Goal: Manage account settings

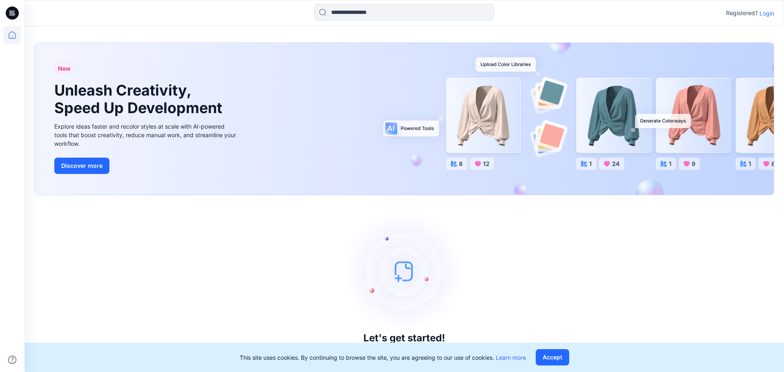
click at [760, 14] on p "Login" at bounding box center [767, 13] width 15 height 9
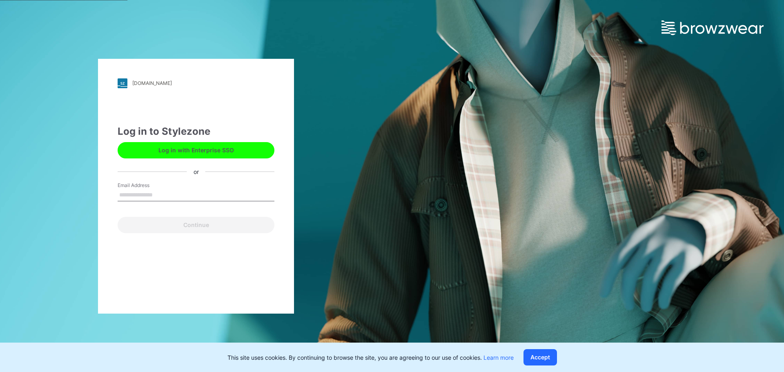
click at [223, 193] on input "Email Address" at bounding box center [196, 195] width 157 height 12
type input "**********"
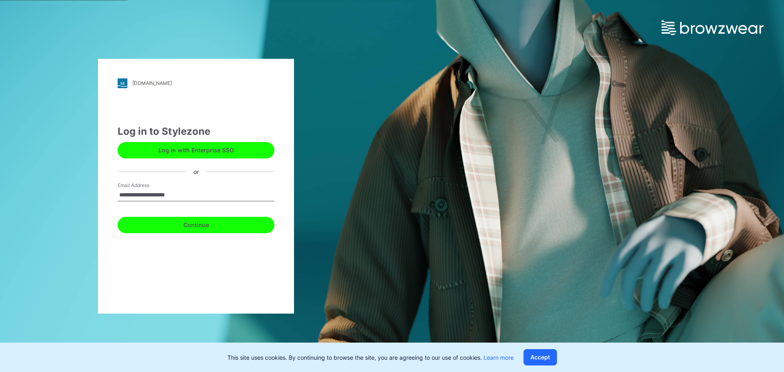
click at [190, 228] on button "Continue" at bounding box center [196, 225] width 157 height 16
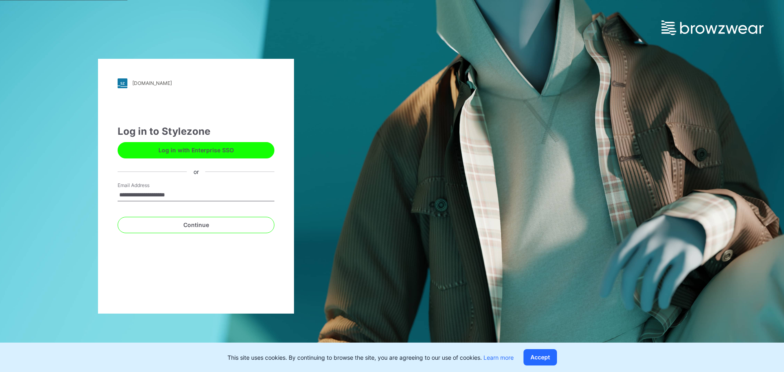
click at [193, 216] on div "Continue" at bounding box center [196, 224] width 157 height 20
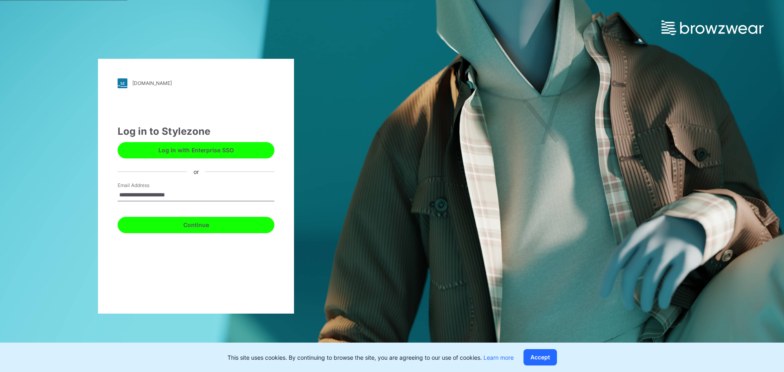
click at [194, 226] on button "Continue" at bounding box center [196, 225] width 157 height 16
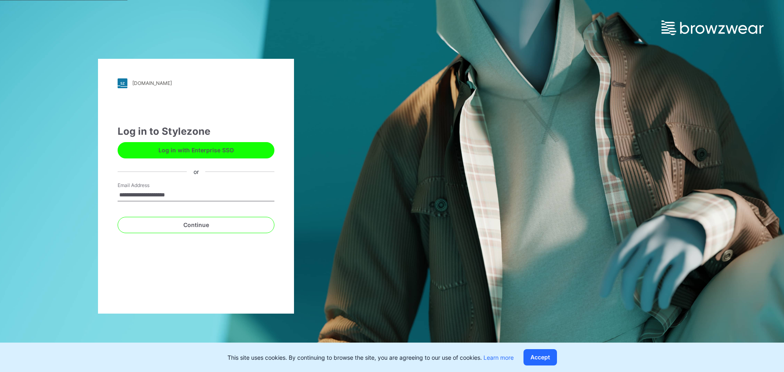
click at [237, 202] on div "**********" at bounding box center [196, 194] width 157 height 25
click at [242, 190] on input "**********" at bounding box center [196, 195] width 157 height 12
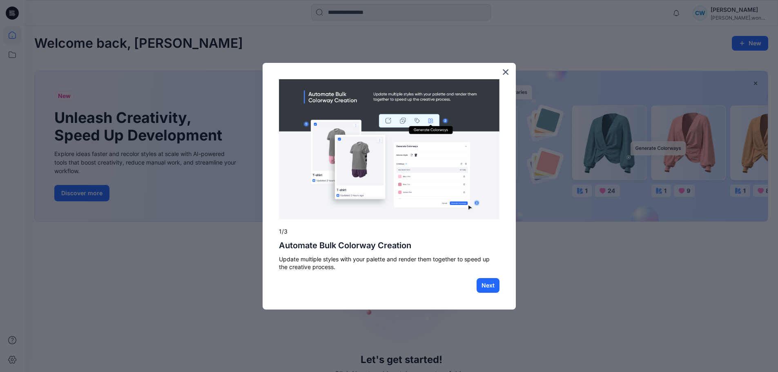
drag, startPoint x: 529, startPoint y: 57, endPoint x: 426, endPoint y: 261, distance: 228.1
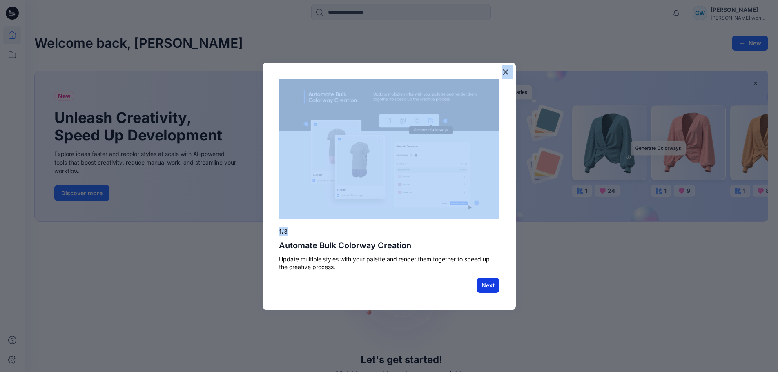
click at [479, 285] on button "Next" at bounding box center [488, 285] width 23 height 15
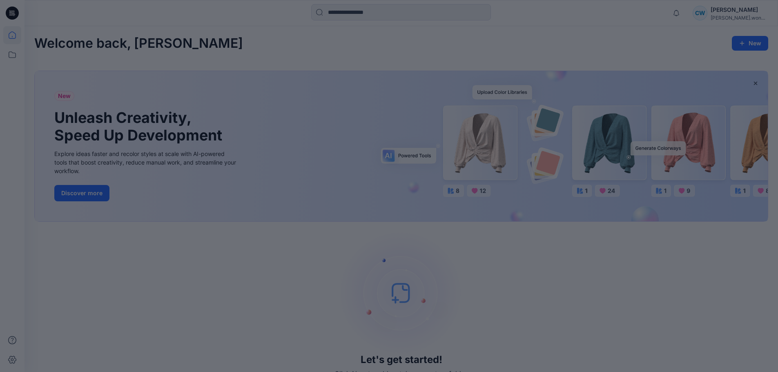
click at [730, 13] on div at bounding box center [389, 186] width 778 height 372
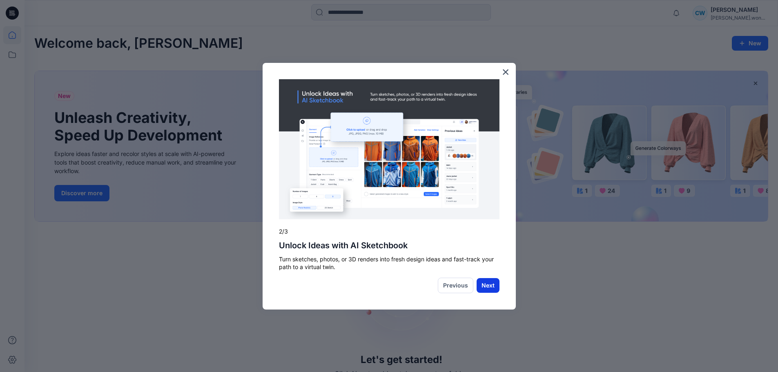
click at [485, 280] on button "Next" at bounding box center [488, 285] width 23 height 15
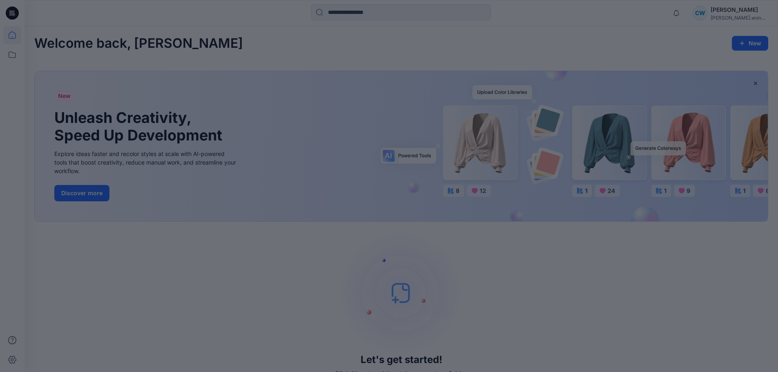
click at [485, 280] on div at bounding box center [389, 186] width 778 height 372
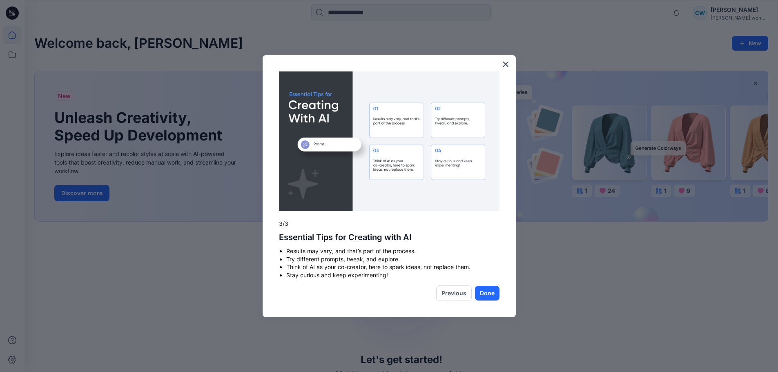
click at [725, 15] on div at bounding box center [389, 186] width 778 height 372
click at [509, 67] on button "×" at bounding box center [506, 64] width 8 height 13
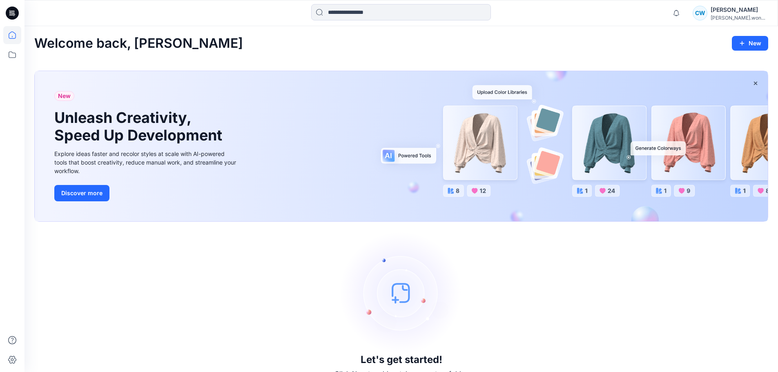
click at [728, 9] on div "[PERSON_NAME]" at bounding box center [739, 10] width 57 height 10
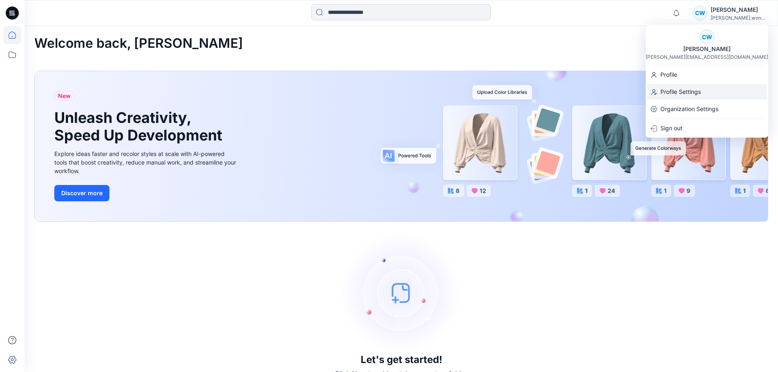
click at [710, 94] on div "Profile Settings" at bounding box center [706, 92] width 119 height 16
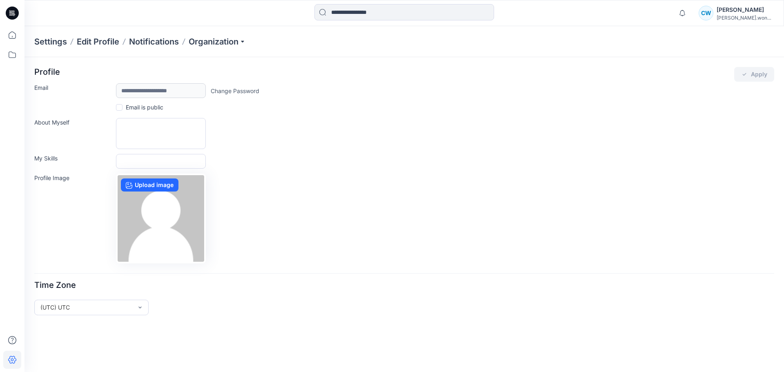
click at [738, 12] on div "[PERSON_NAME]" at bounding box center [745, 10] width 57 height 10
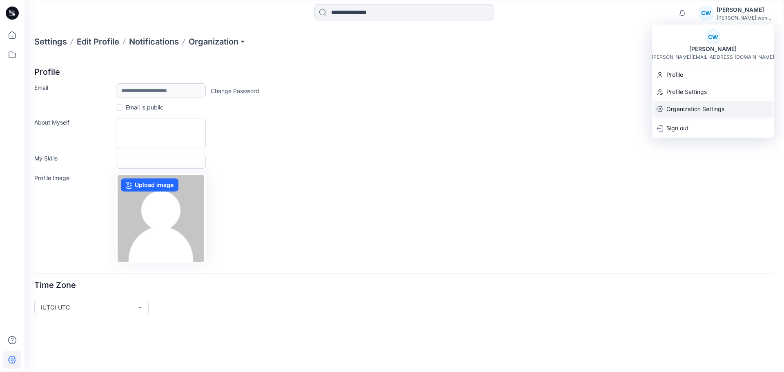
click at [701, 107] on p "Organization Settings" at bounding box center [696, 109] width 58 height 16
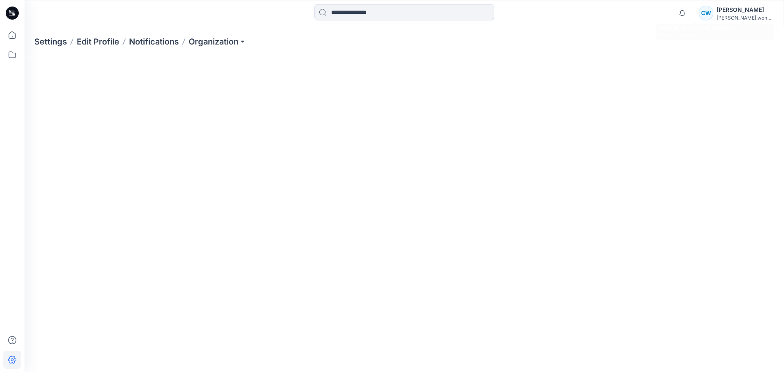
click at [737, 12] on div "[PERSON_NAME]" at bounding box center [745, 10] width 57 height 10
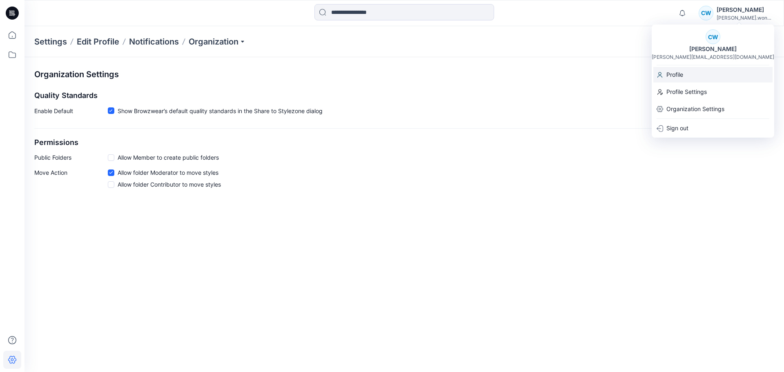
click at [698, 71] on div "Profile" at bounding box center [712, 75] width 119 height 16
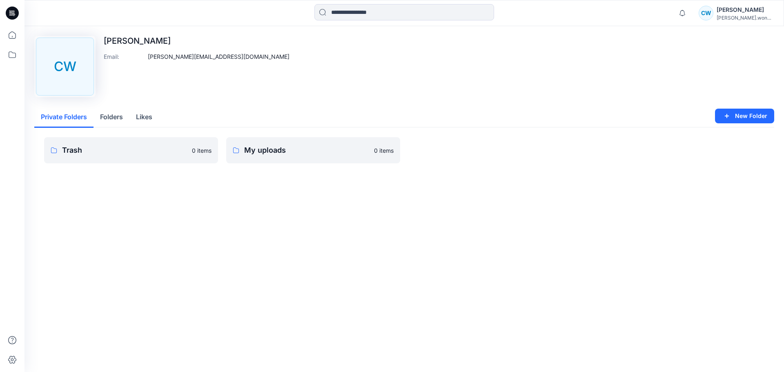
click at [109, 110] on button "Folders" at bounding box center [112, 117] width 36 height 21
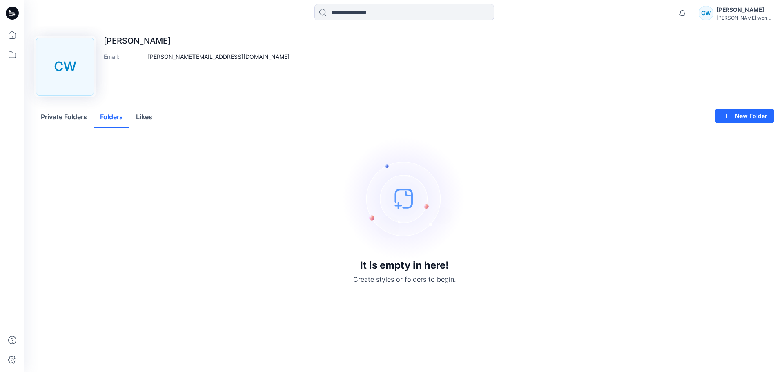
click at [150, 119] on button "Likes" at bounding box center [143, 117] width 29 height 21
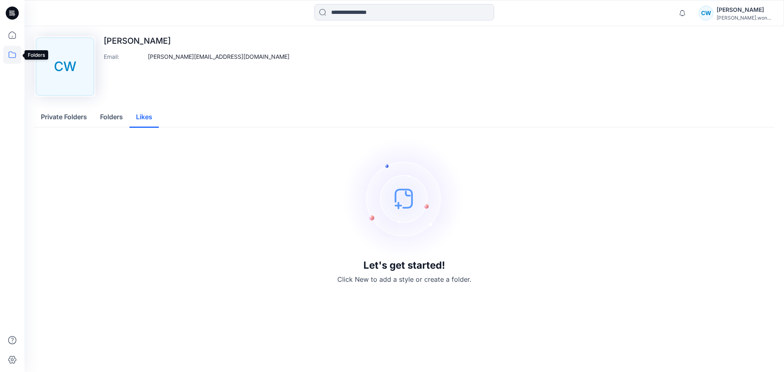
click at [16, 47] on icon at bounding box center [12, 55] width 18 height 18
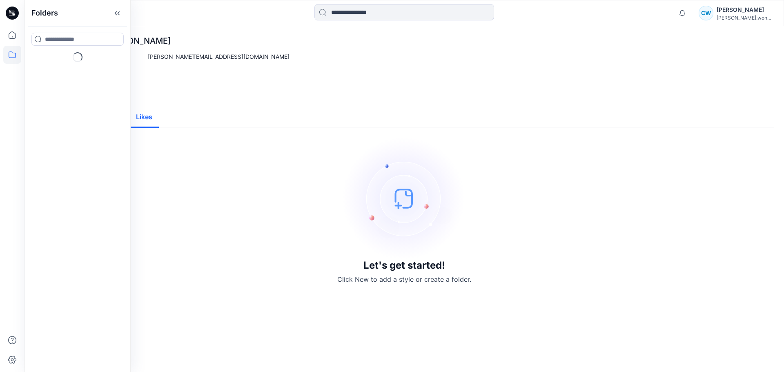
click at [22, 35] on div at bounding box center [12, 186] width 25 height 372
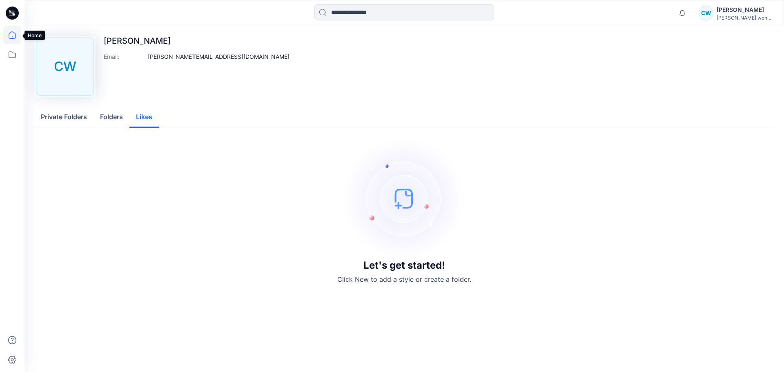
click at [16, 33] on icon at bounding box center [12, 35] width 18 height 18
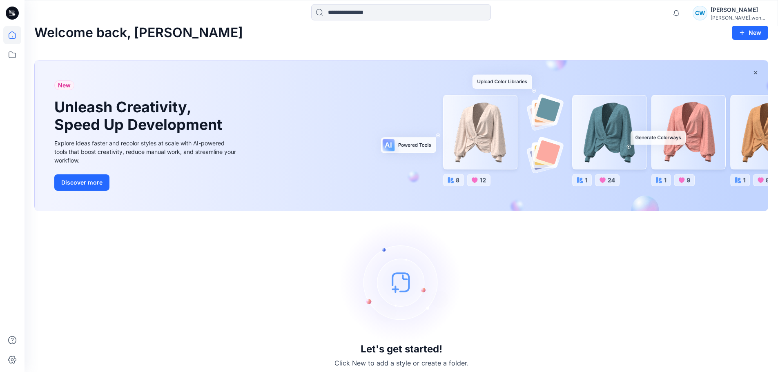
scroll to position [16, 0]
